Goal: Transaction & Acquisition: Download file/media

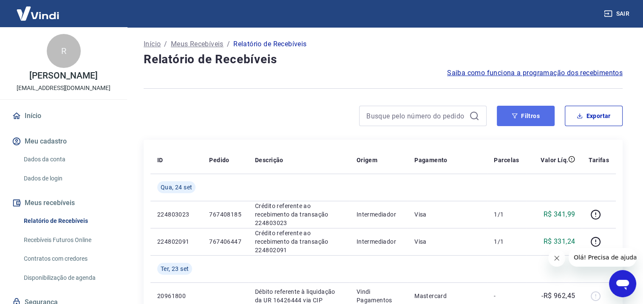
click at [538, 111] on button "Filtros" at bounding box center [525, 116] width 58 height 20
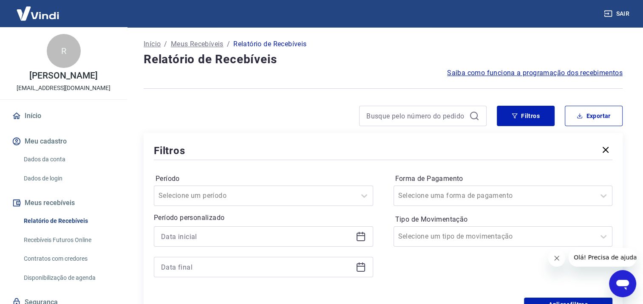
click at [357, 238] on icon at bounding box center [360, 236] width 10 height 10
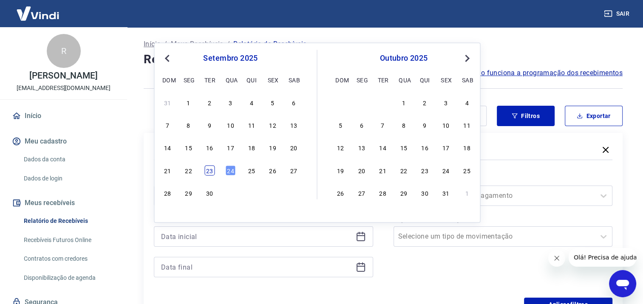
click at [210, 172] on div "23" at bounding box center [209, 170] width 10 height 10
type input "[DATE]"
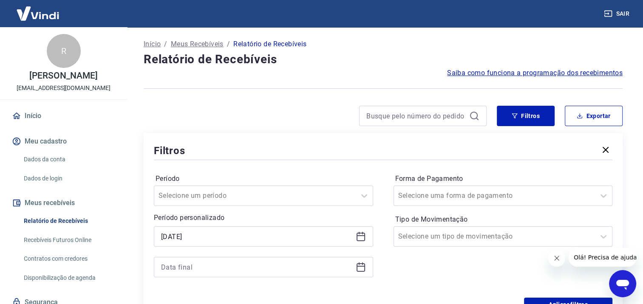
click at [360, 268] on icon at bounding box center [360, 267] width 10 height 10
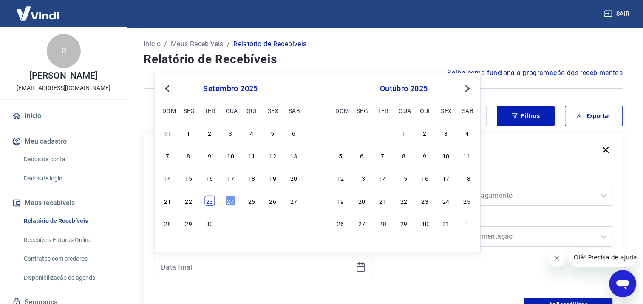
click at [210, 205] on div "23" at bounding box center [209, 200] width 10 height 10
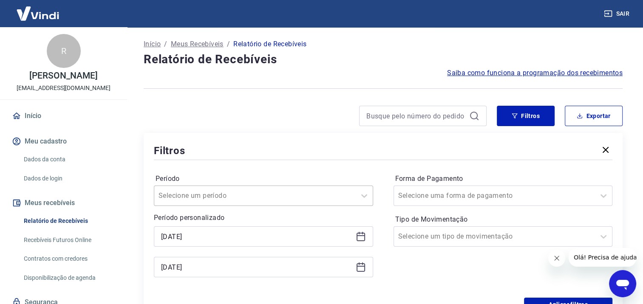
type input "[DATE]"
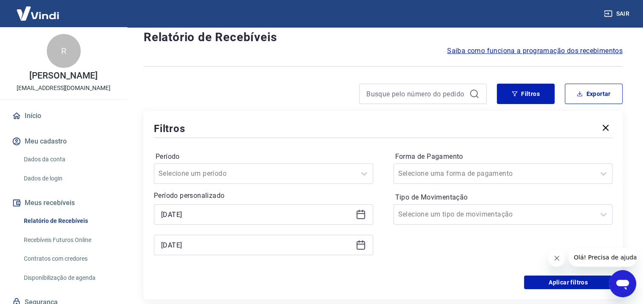
scroll to position [42, 0]
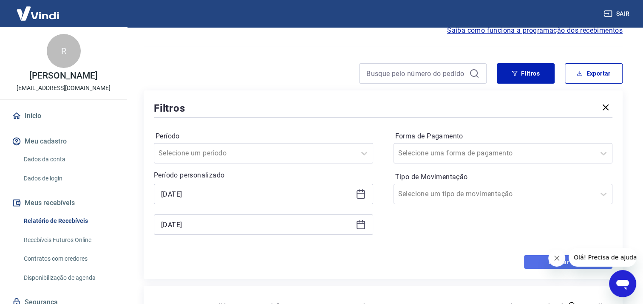
click at [533, 262] on button "Aplicar filtros" at bounding box center [568, 262] width 88 height 14
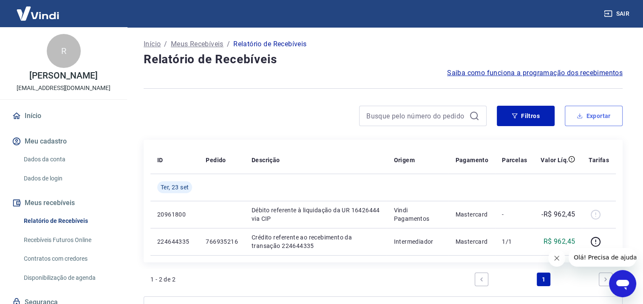
click at [590, 112] on button "Exportar" at bounding box center [593, 116] width 58 height 20
type input "[DATE]"
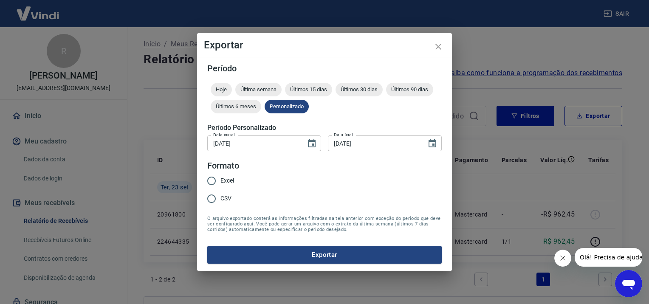
click at [223, 181] on span "Excel" at bounding box center [227, 180] width 14 height 9
click at [220, 181] on input "Excel" at bounding box center [212, 181] width 18 height 18
radio input "true"
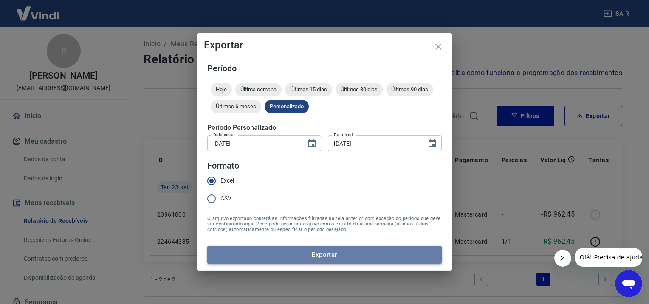
click at [315, 254] on button "Exportar" at bounding box center [324, 255] width 234 height 18
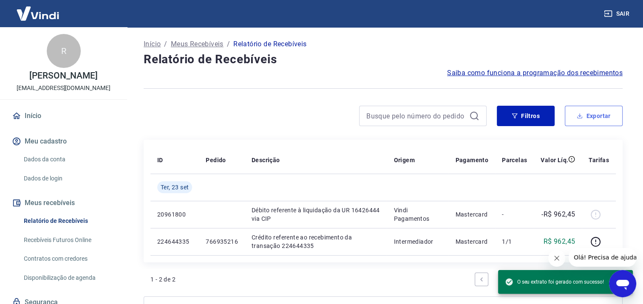
click at [594, 116] on button "Exportar" at bounding box center [593, 116] width 58 height 20
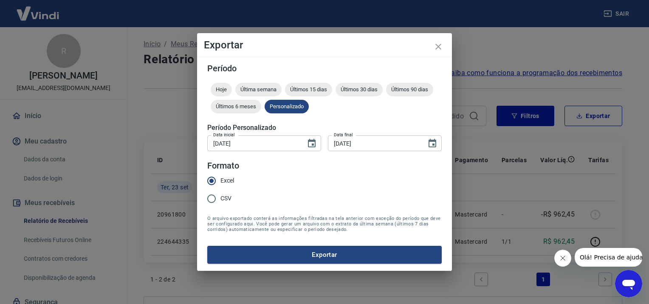
click at [223, 198] on span "CSV" at bounding box center [225, 198] width 11 height 9
click at [220, 198] on input "CSV" at bounding box center [212, 199] width 18 height 18
radio input "true"
click at [296, 255] on button "Exportar" at bounding box center [324, 255] width 234 height 18
